Goal: Transaction & Acquisition: Book appointment/travel/reservation

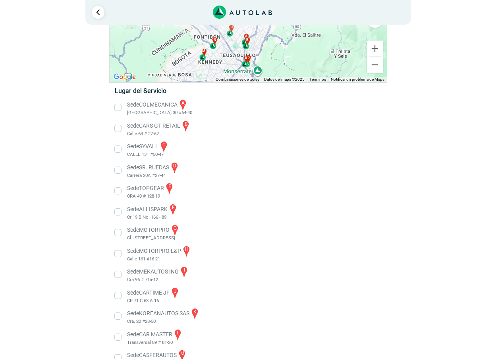
scroll to position [119, 0]
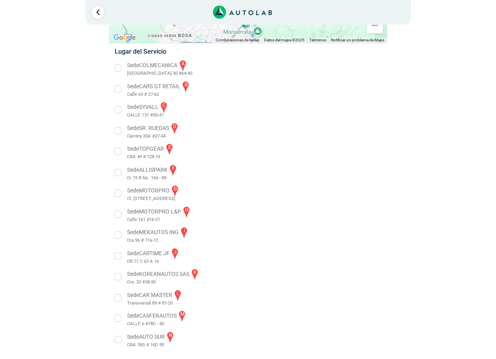
click at [118, 193] on li "Sede MOTORPRO g Cl. [STREET_ADDRESS]" at bounding box center [248, 193] width 279 height 18
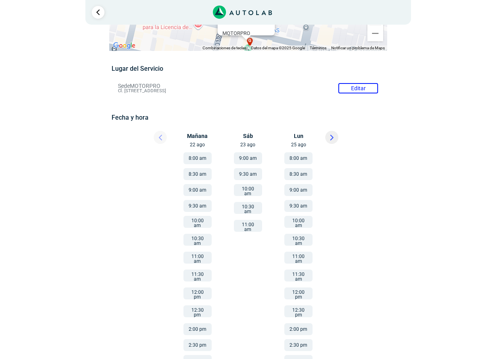
scroll to position [46, 0]
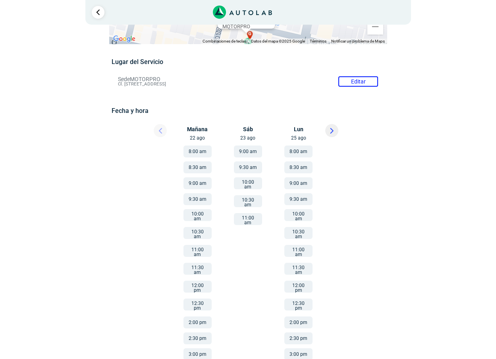
click at [197, 280] on button "12:00 pm" at bounding box center [198, 286] width 28 height 12
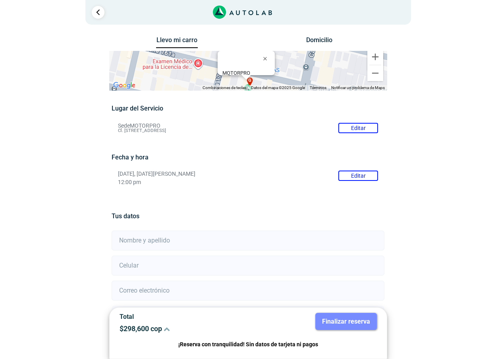
scroll to position [73, 0]
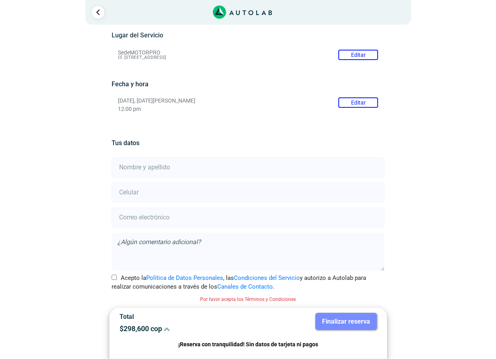
click at [157, 168] on input "text" at bounding box center [248, 167] width 273 height 20
type input "[PERSON_NAME]"
click at [153, 197] on input "number" at bounding box center [248, 192] width 273 height 20
type input "3115808152"
click at [157, 212] on input "email" at bounding box center [248, 217] width 273 height 20
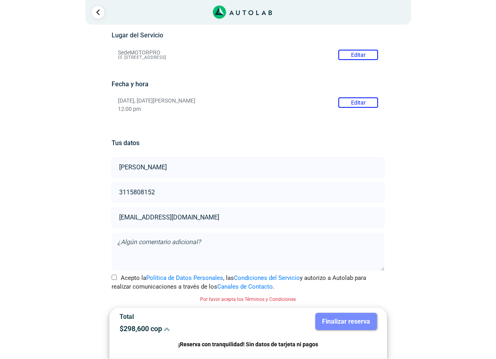
type input "[EMAIL_ADDRESS][DOMAIN_NAME]"
click at [166, 242] on textarea at bounding box center [248, 251] width 273 height 38
click at [115, 275] on input "Acepto la Política de Datos Personales , las Condiciones del Servicio y autoriz…" at bounding box center [114, 277] width 5 height 5
checkbox input "true"
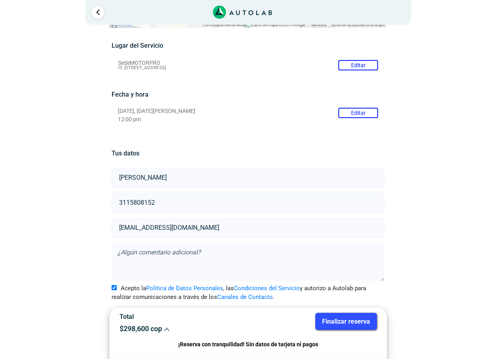
scroll to position [63, 0]
click at [139, 252] on textarea at bounding box center [248, 262] width 273 height 38
click at [157, 253] on textarea "PROMOCION CAMBIO DE ACEITE + REVISIÓN GENERAL" at bounding box center [248, 262] width 273 height 38
type textarea "PROMOCION DEL MES CAMBIO DE ACEITE + REVISIÓN GENERAL"
click at [354, 323] on button "Finalizar reserva" at bounding box center [346, 321] width 62 height 17
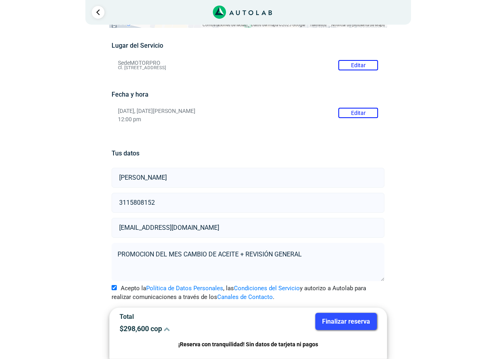
scroll to position [0, 0]
